Goal: Task Accomplishment & Management: Manage account settings

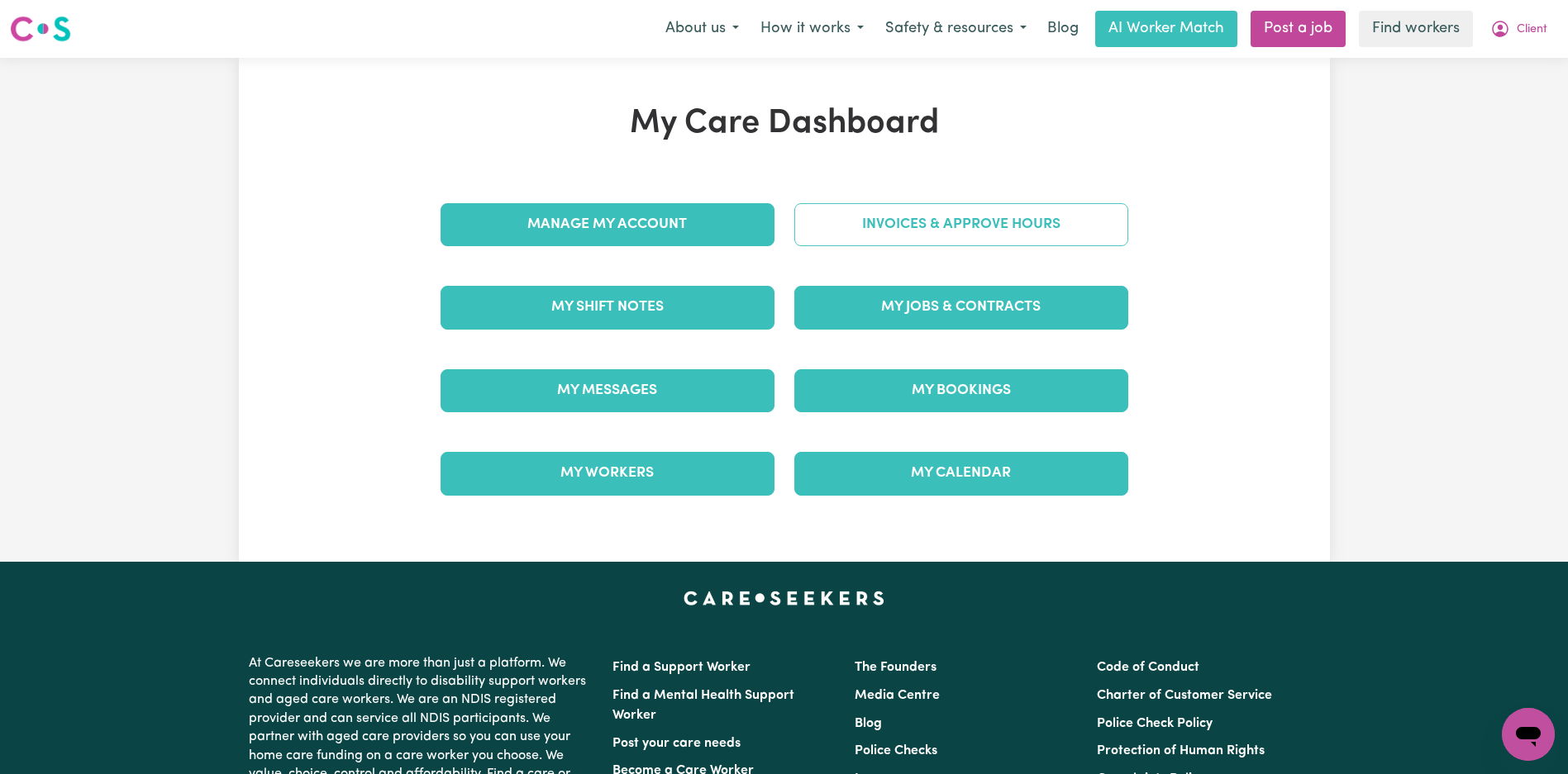
click at [1023, 219] on link "Invoices & Approve Hours" at bounding box center [961, 225] width 333 height 43
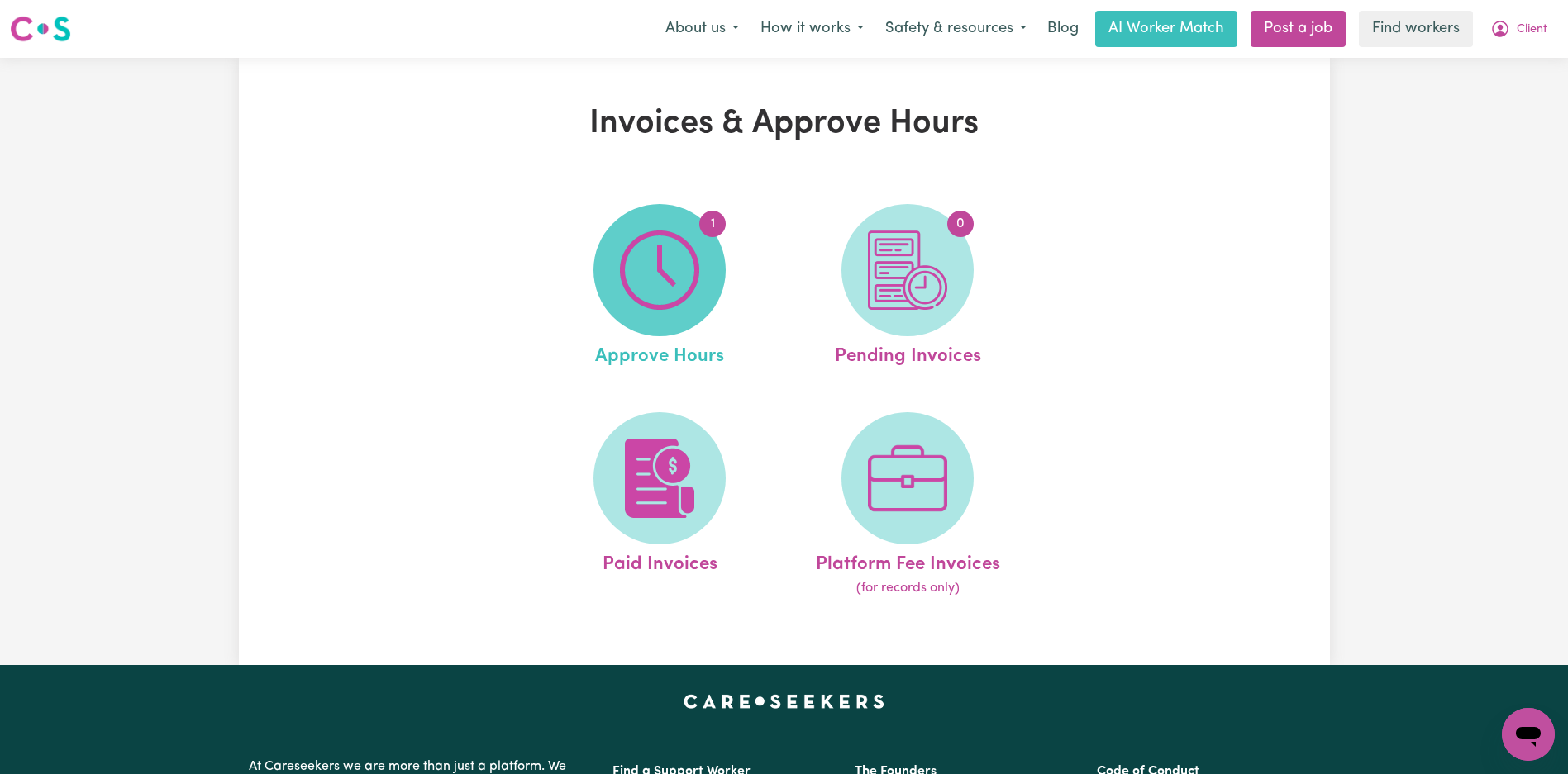
click at [651, 251] on img at bounding box center [659, 270] width 79 height 79
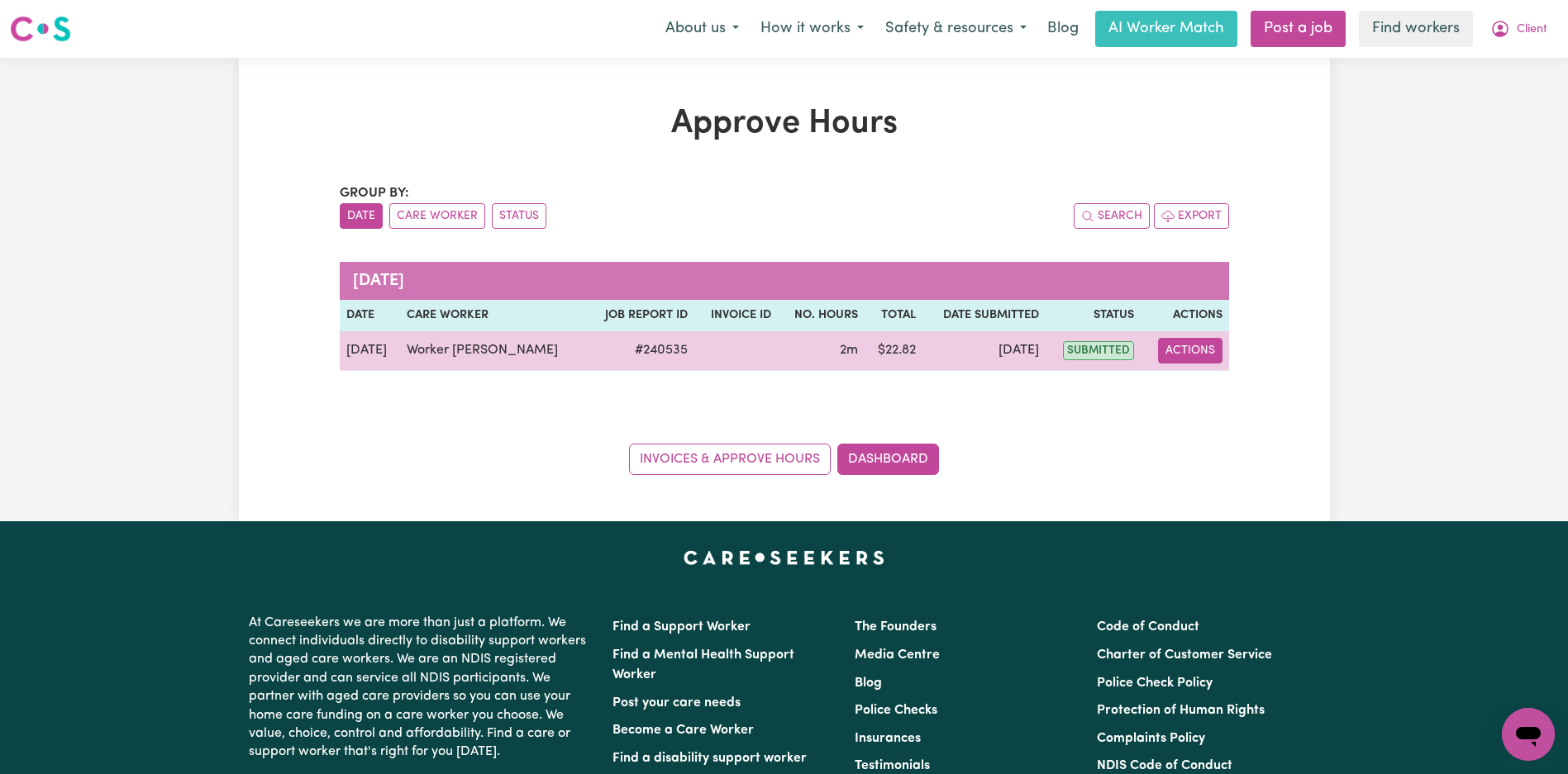
click at [1204, 358] on button "Actions" at bounding box center [1189, 351] width 65 height 26
click at [1203, 391] on link "View Job Report" at bounding box center [1236, 389] width 142 height 33
select select "pm"
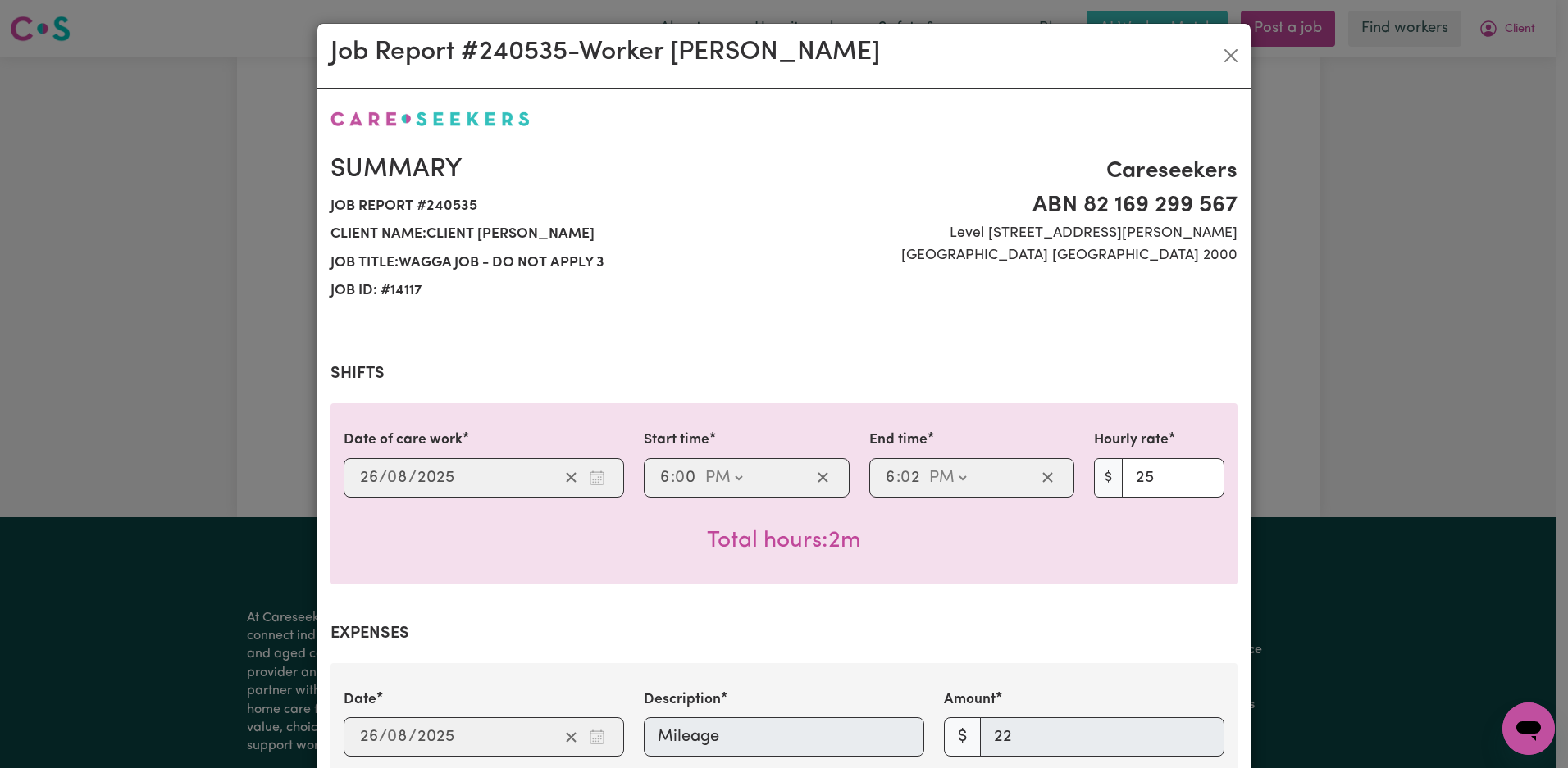
scroll to position [596, 0]
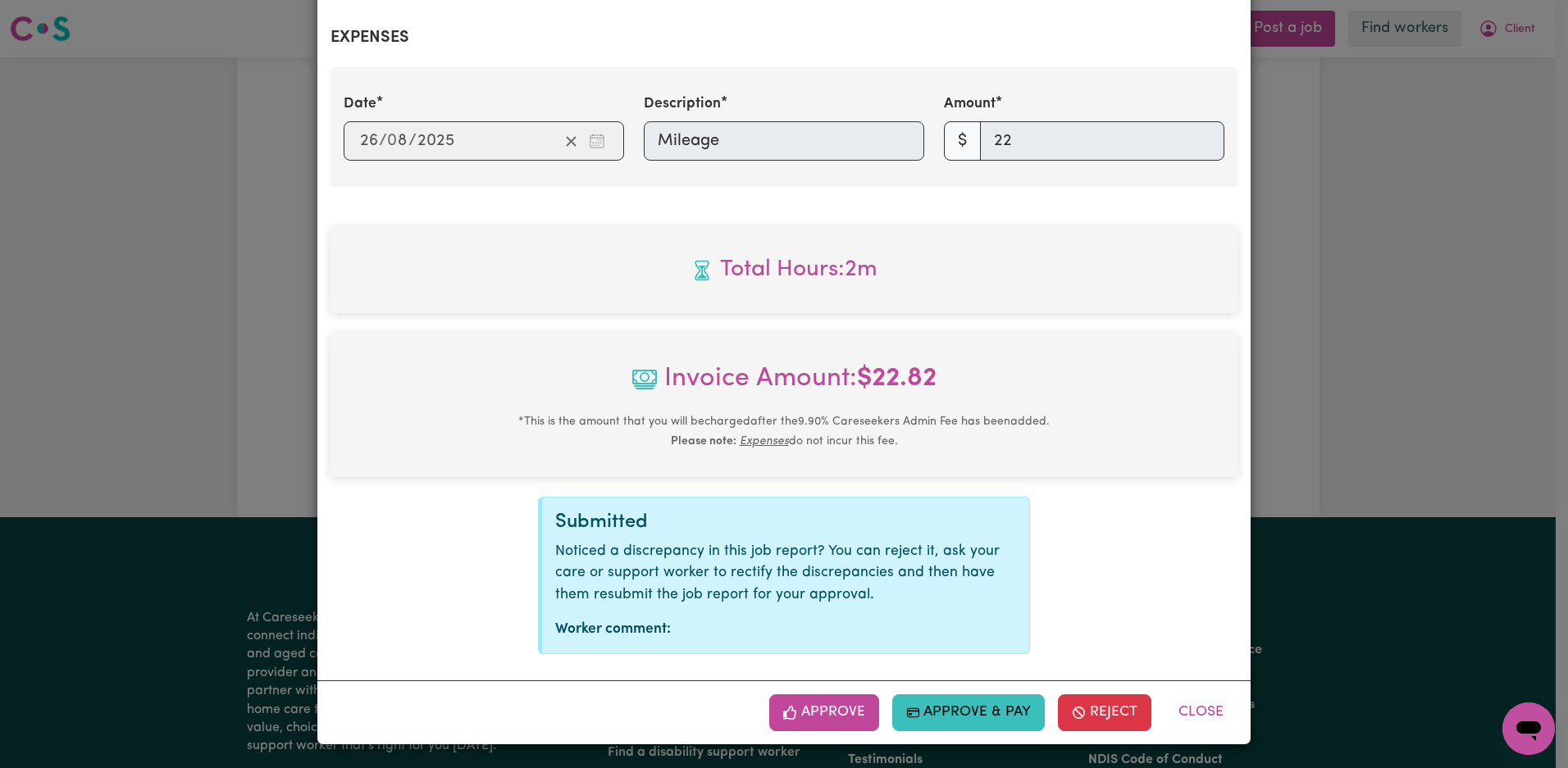
drag, startPoint x: 838, startPoint y: 717, endPoint x: 874, endPoint y: 698, distance: 40.7
click at [839, 717] on button "Approve" at bounding box center [824, 713] width 110 height 36
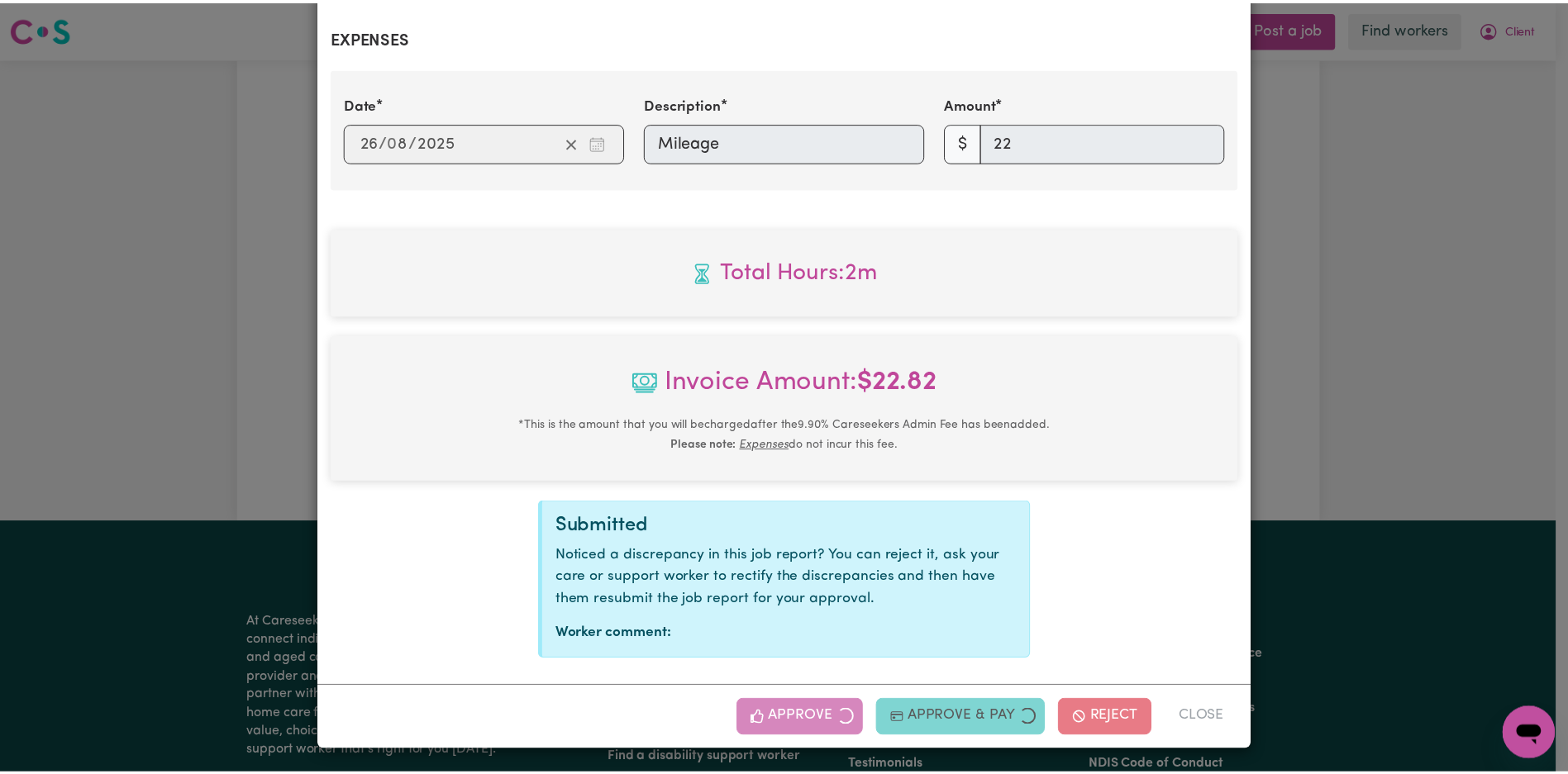
scroll to position [334, 0]
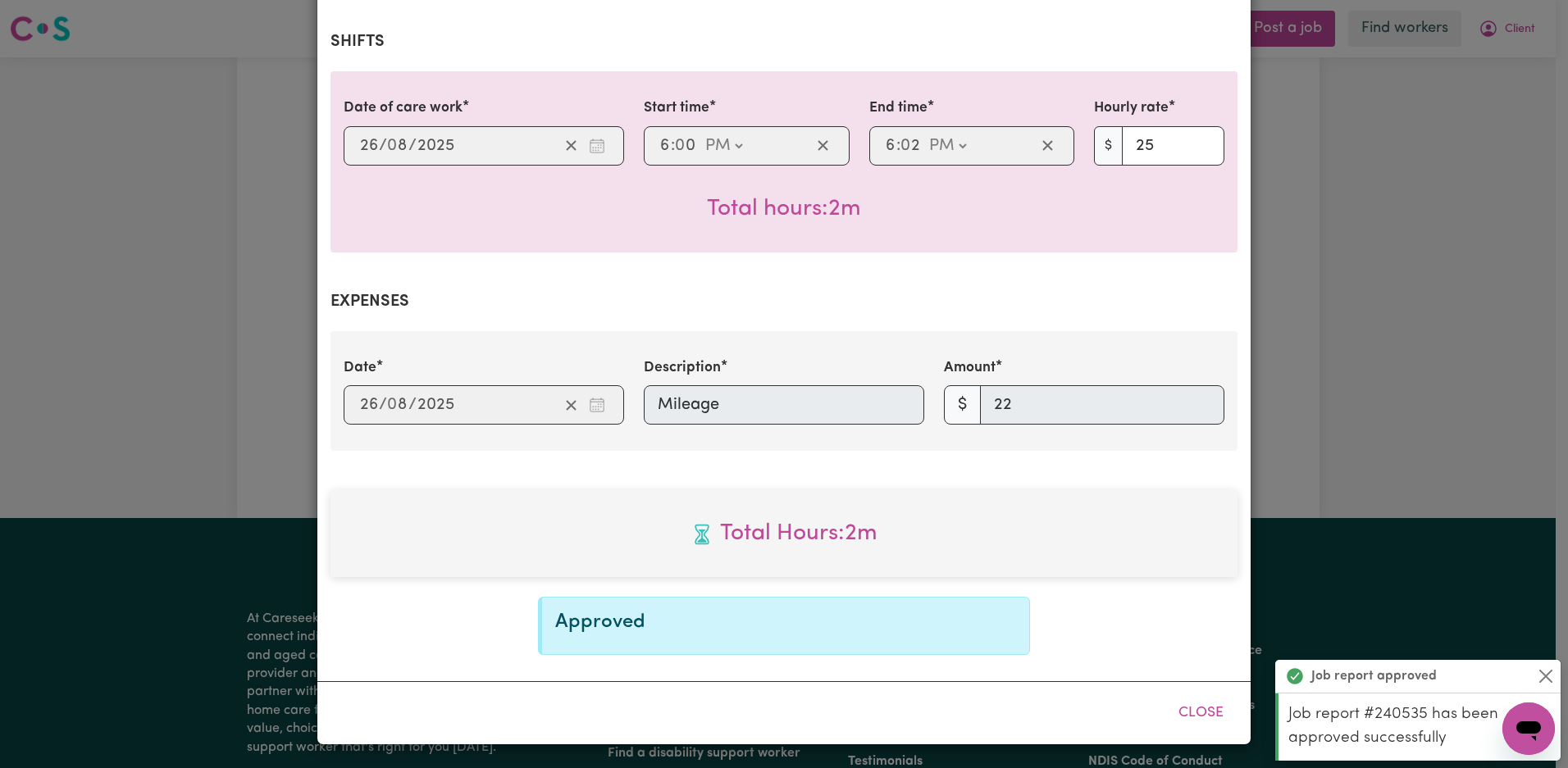
drag, startPoint x: 1182, startPoint y: 704, endPoint x: 1245, endPoint y: 495, distance: 218.3
click at [1182, 704] on button "Close" at bounding box center [1202, 713] width 73 height 36
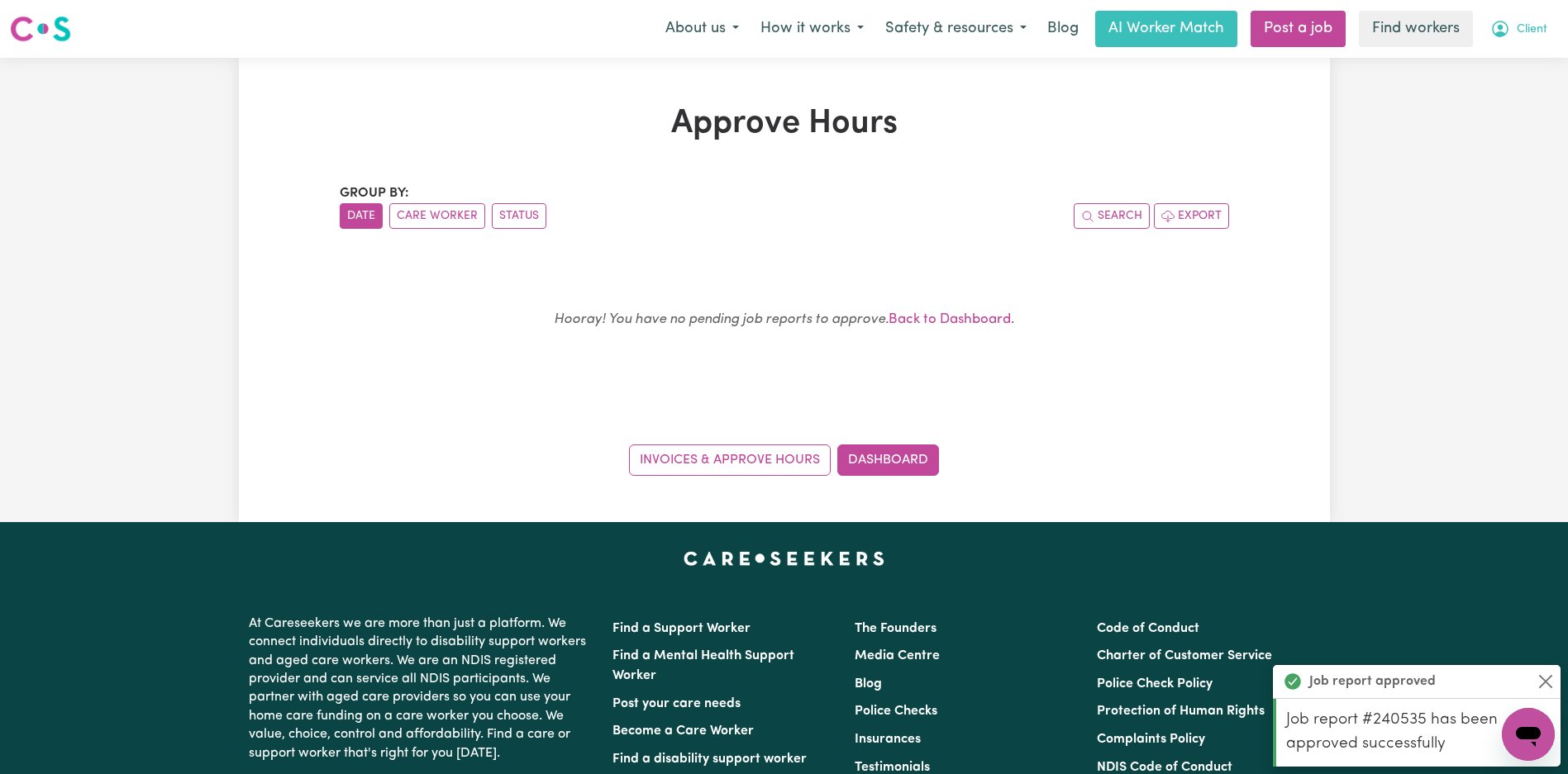
click at [1532, 25] on span "Client" at bounding box center [1531, 29] width 31 height 18
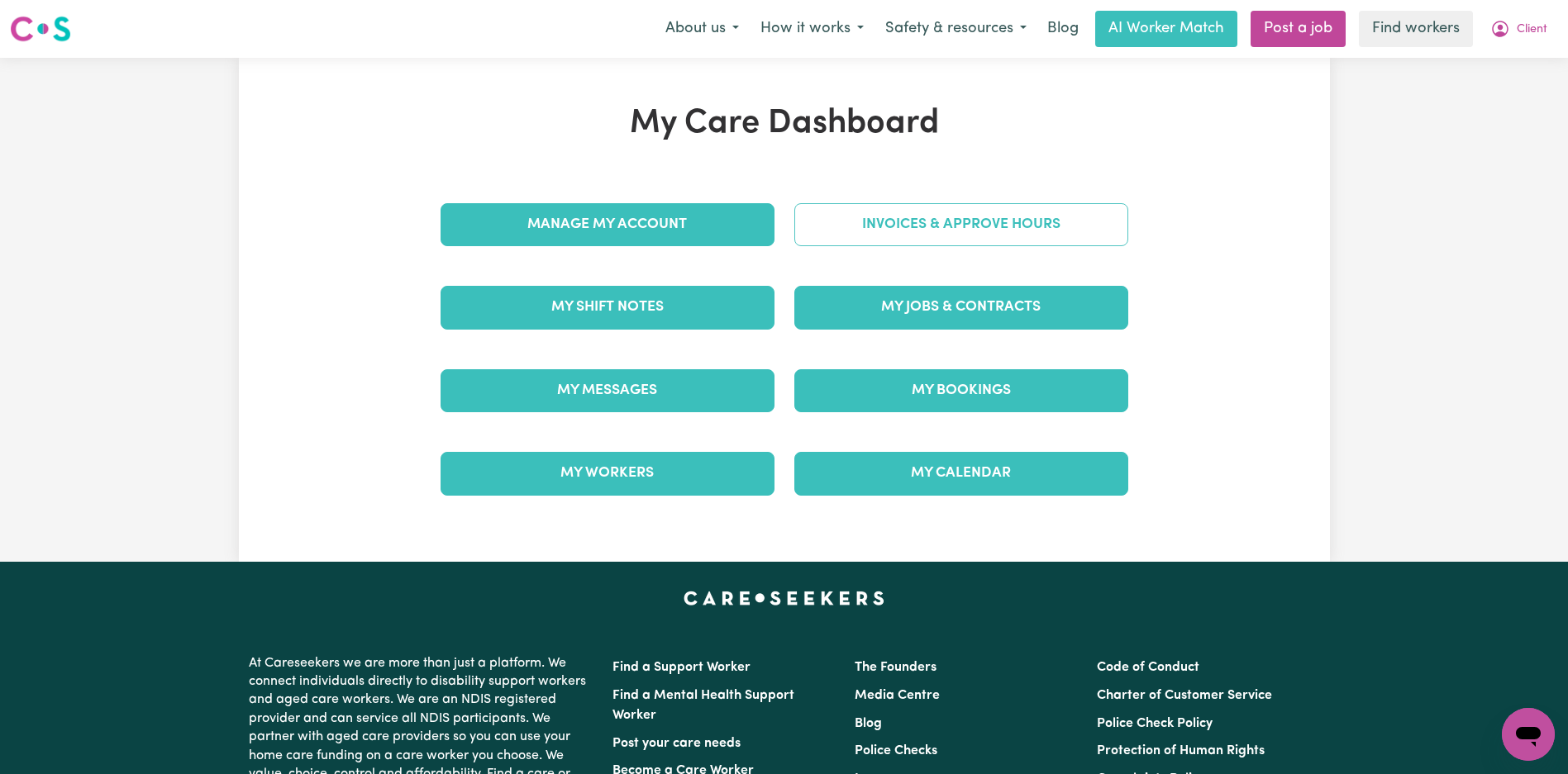
click at [1017, 234] on link "Invoices & Approve Hours" at bounding box center [961, 225] width 333 height 43
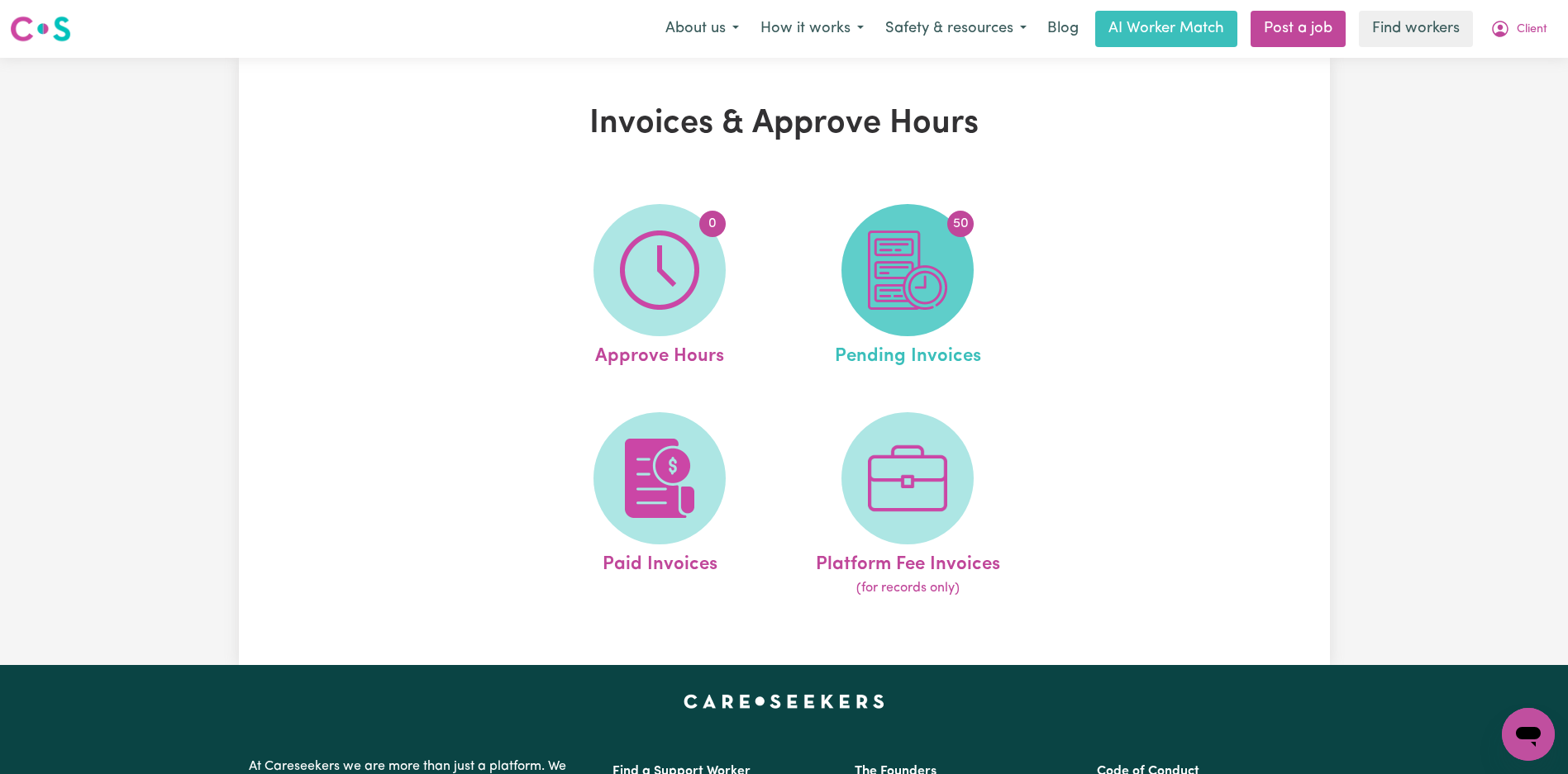
click at [910, 251] on img at bounding box center [907, 270] width 79 height 79
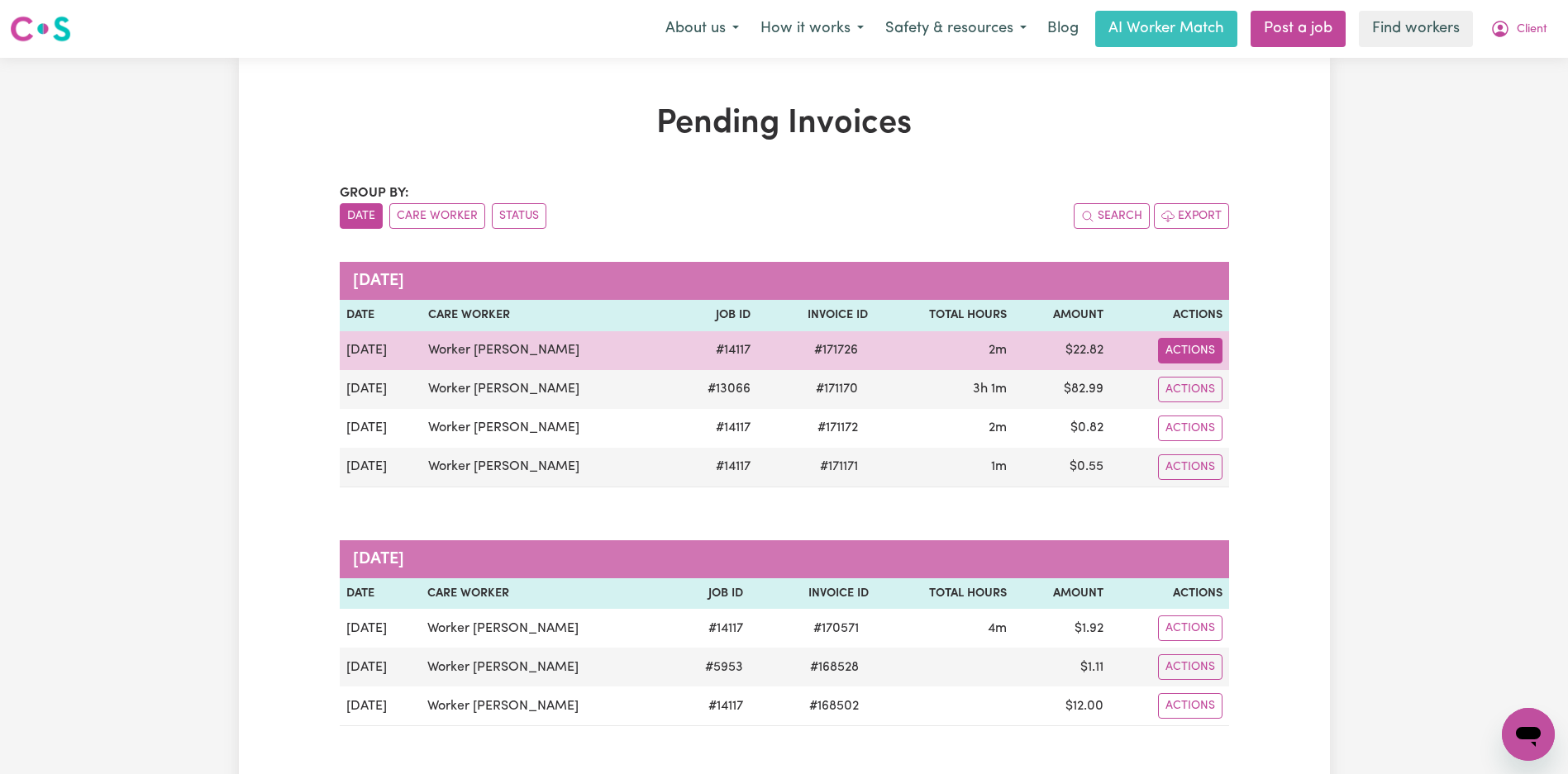
click at [1198, 351] on button "Actions" at bounding box center [1189, 351] width 65 height 26
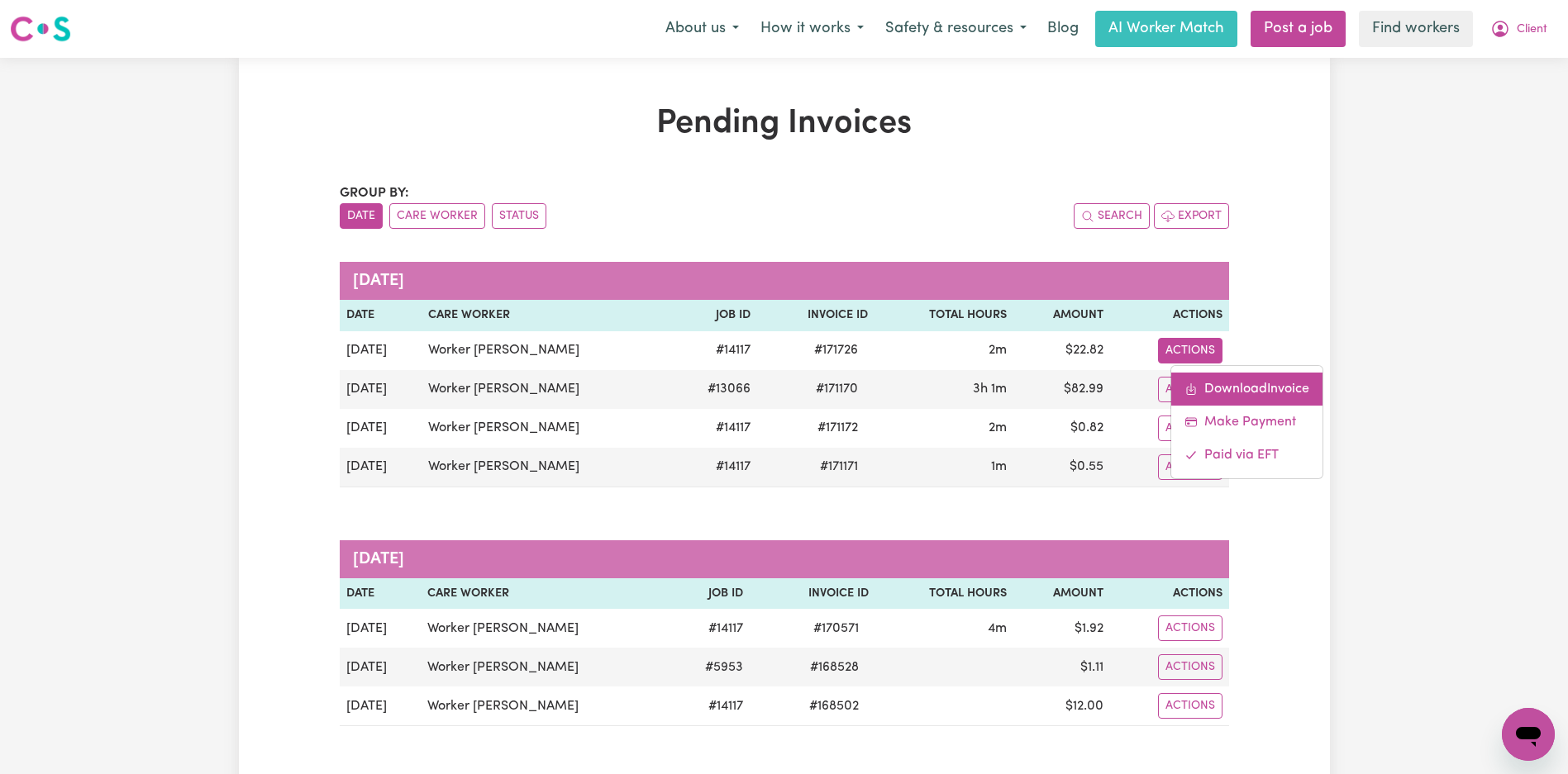
click at [1237, 380] on link "Download Invoice" at bounding box center [1246, 389] width 151 height 33
click at [1513, 40] on button "Client" at bounding box center [1518, 29] width 78 height 35
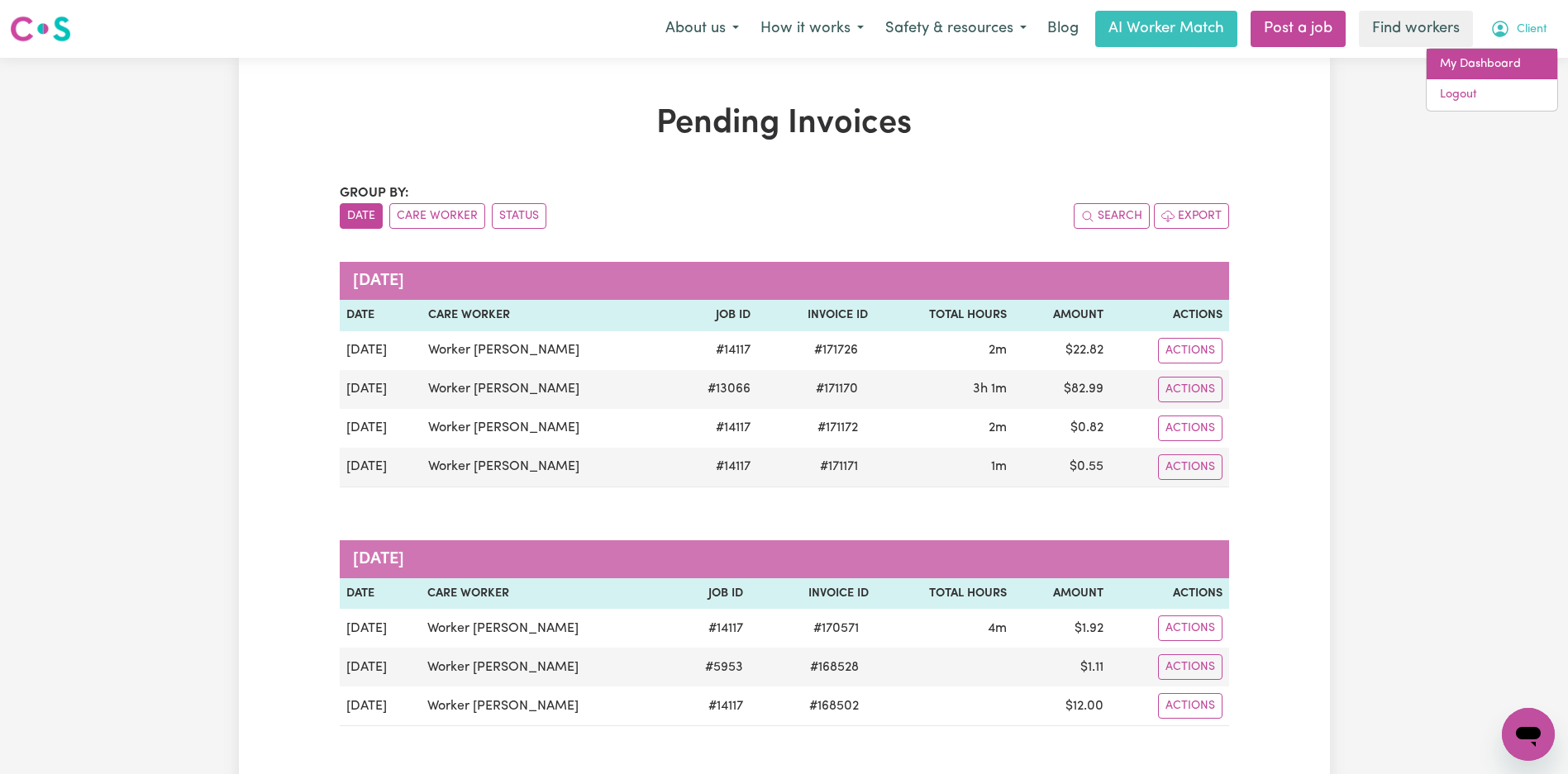
click at [1506, 65] on link "My Dashboard" at bounding box center [1491, 65] width 130 height 32
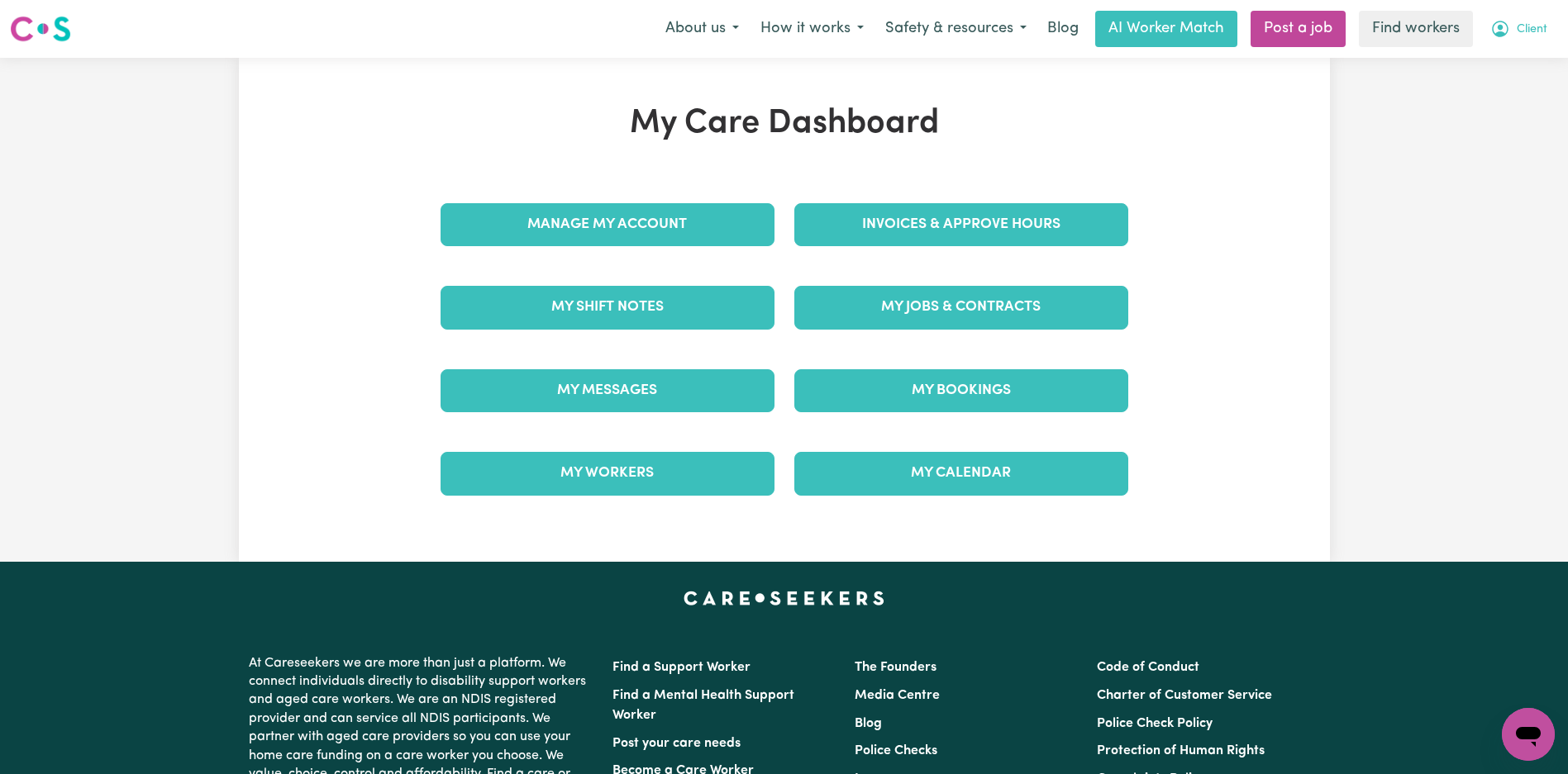
click at [1528, 28] on span "Client" at bounding box center [1531, 29] width 31 height 18
click at [1492, 101] on link "Logout" at bounding box center [1491, 94] width 130 height 32
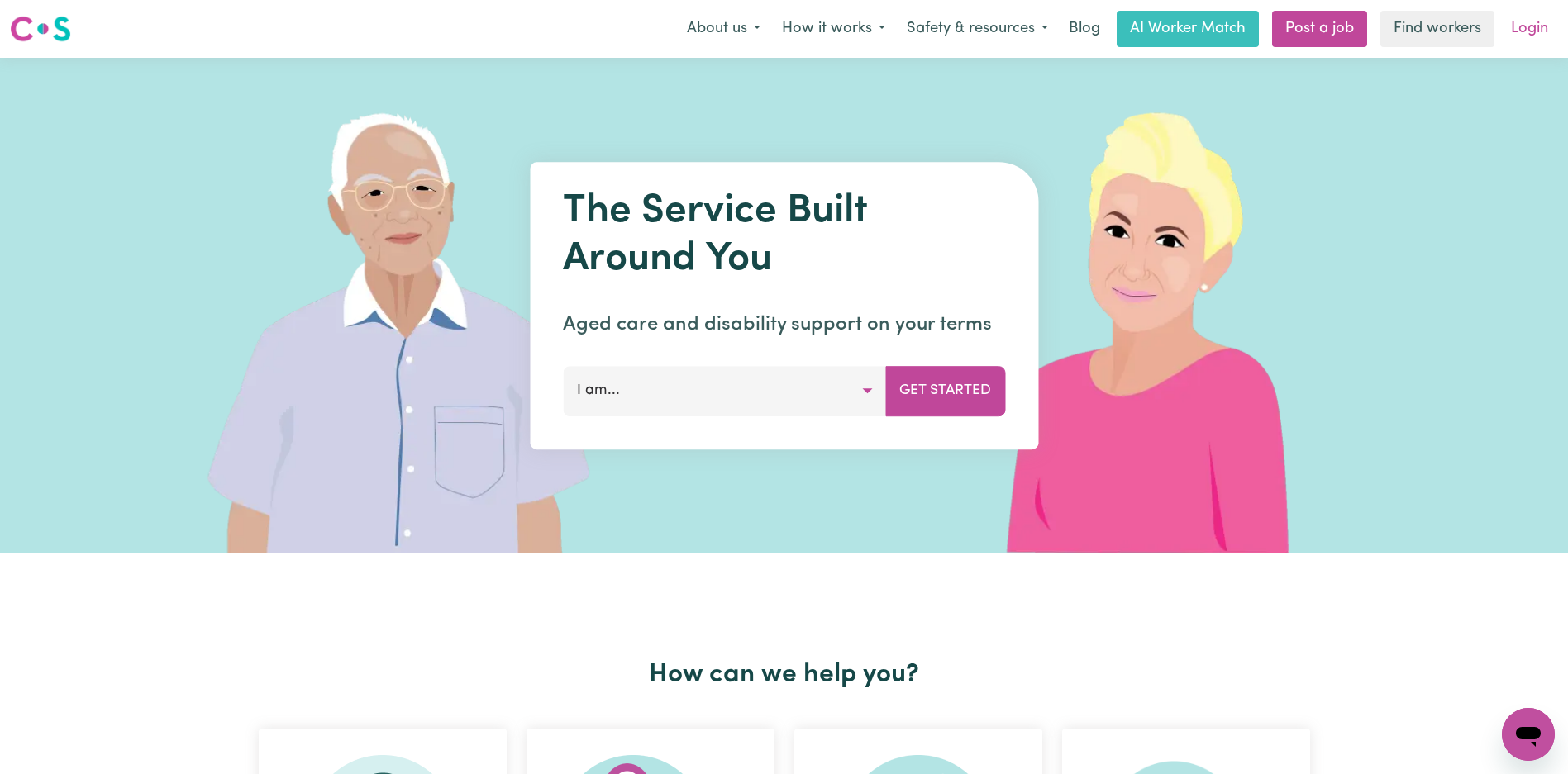
click at [1521, 31] on link "Login" at bounding box center [1528, 29] width 57 height 37
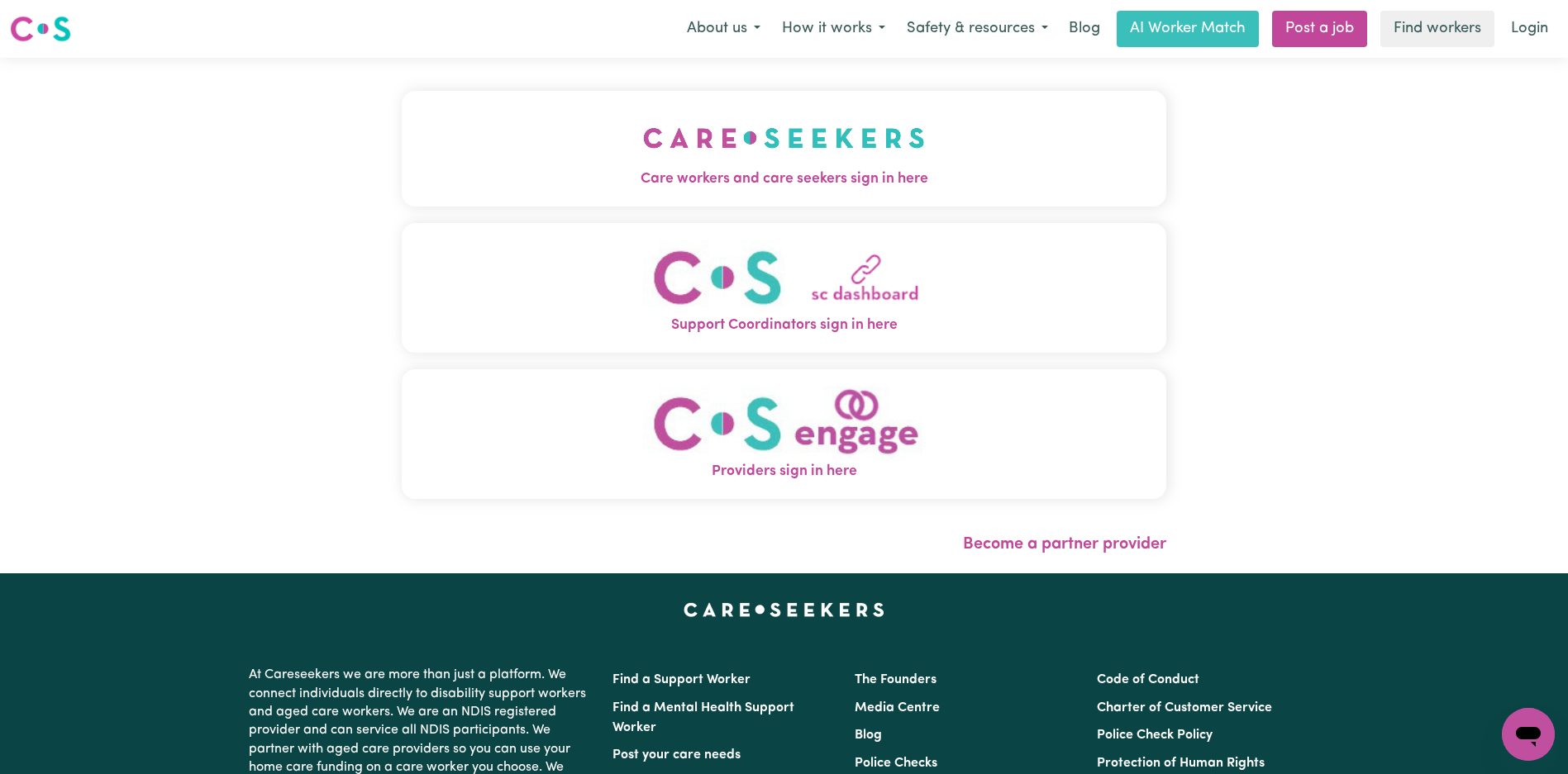
click at [643, 142] on img "Care workers and care seekers sign in here" at bounding box center [784, 137] width 281 height 61
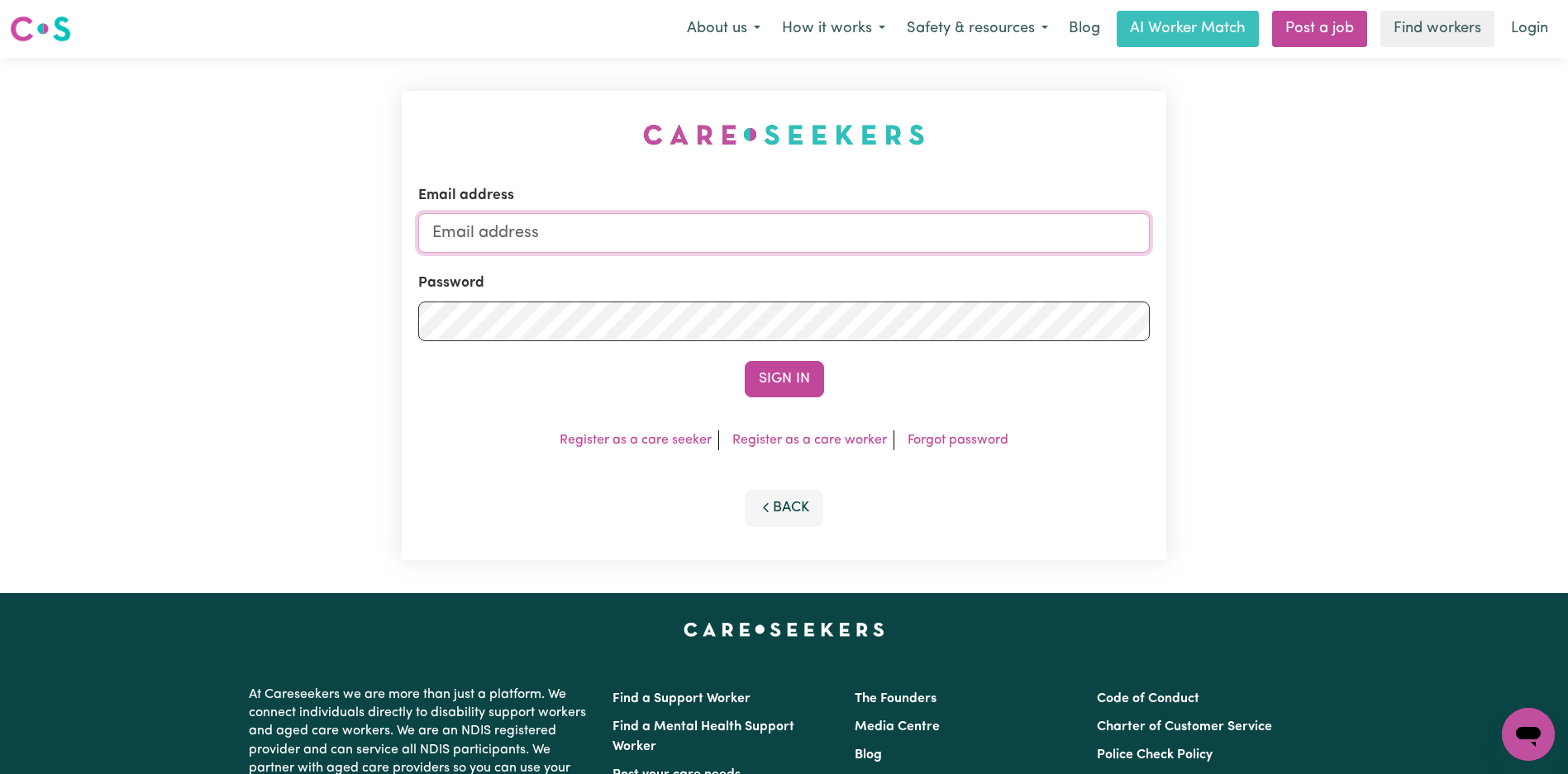
click at [783, 237] on input "Email address" at bounding box center [784, 232] width 731 height 40
type input "[EMAIL_ADDRESS][DOMAIN_NAME]"
click at [809, 386] on button "Sign In" at bounding box center [784, 380] width 79 height 37
